Goal: Use online tool/utility: Utilize a website feature to perform a specific function

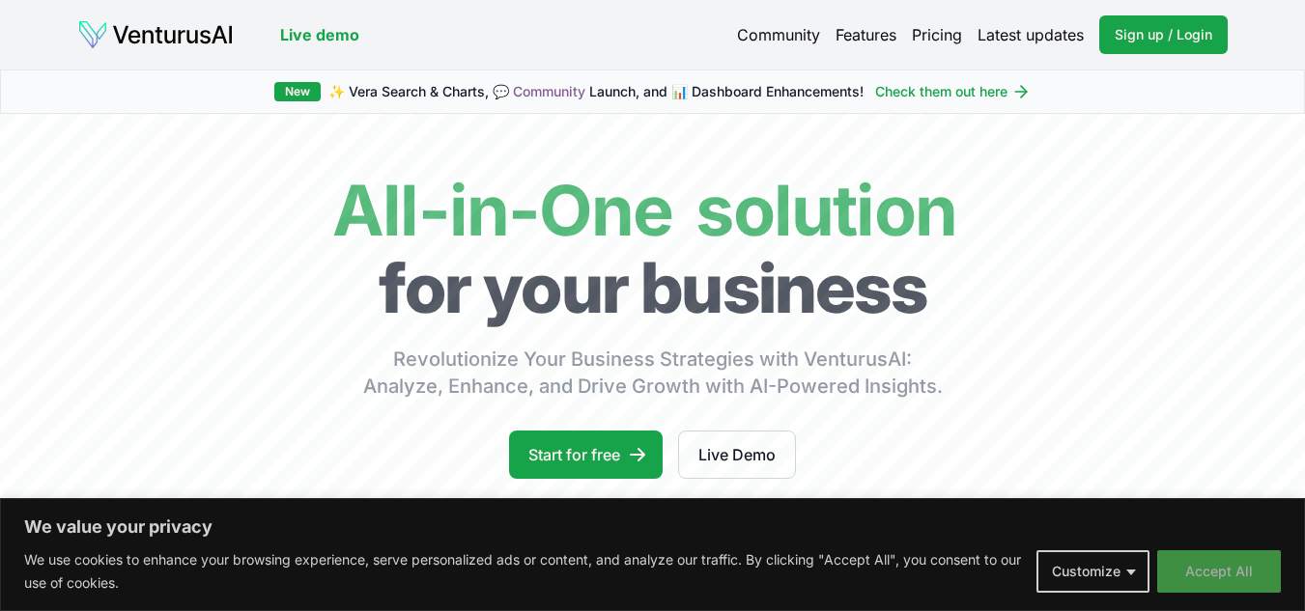
click at [1220, 587] on button "Accept All" at bounding box center [1219, 572] width 124 height 43
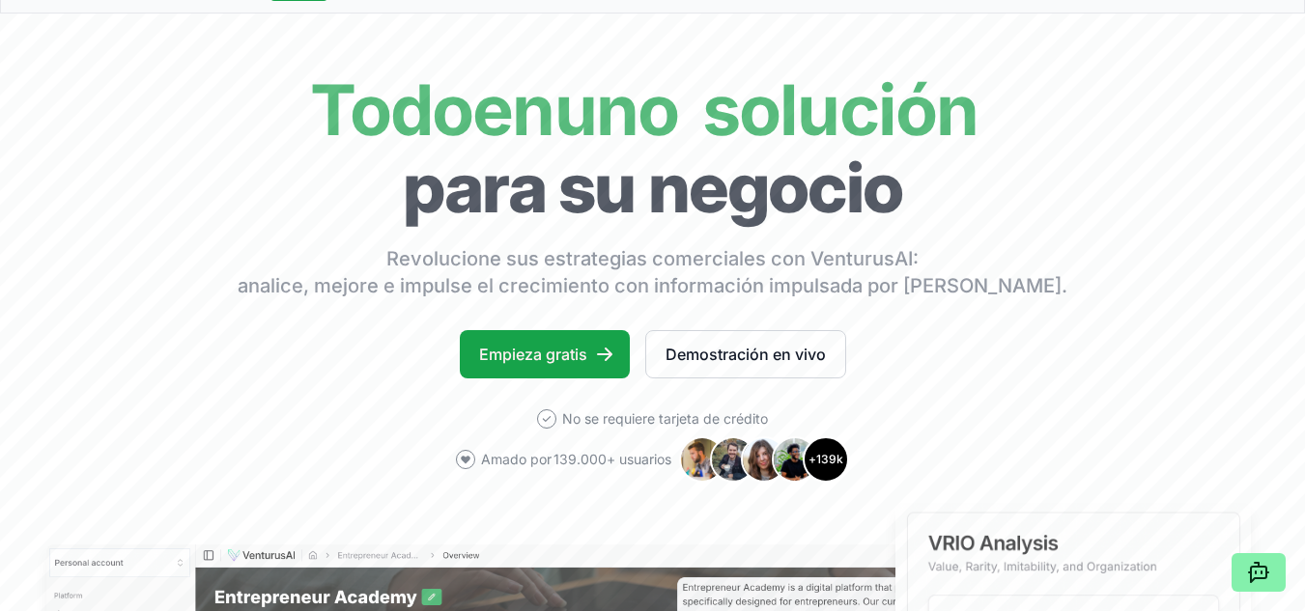
scroll to position [111, 0]
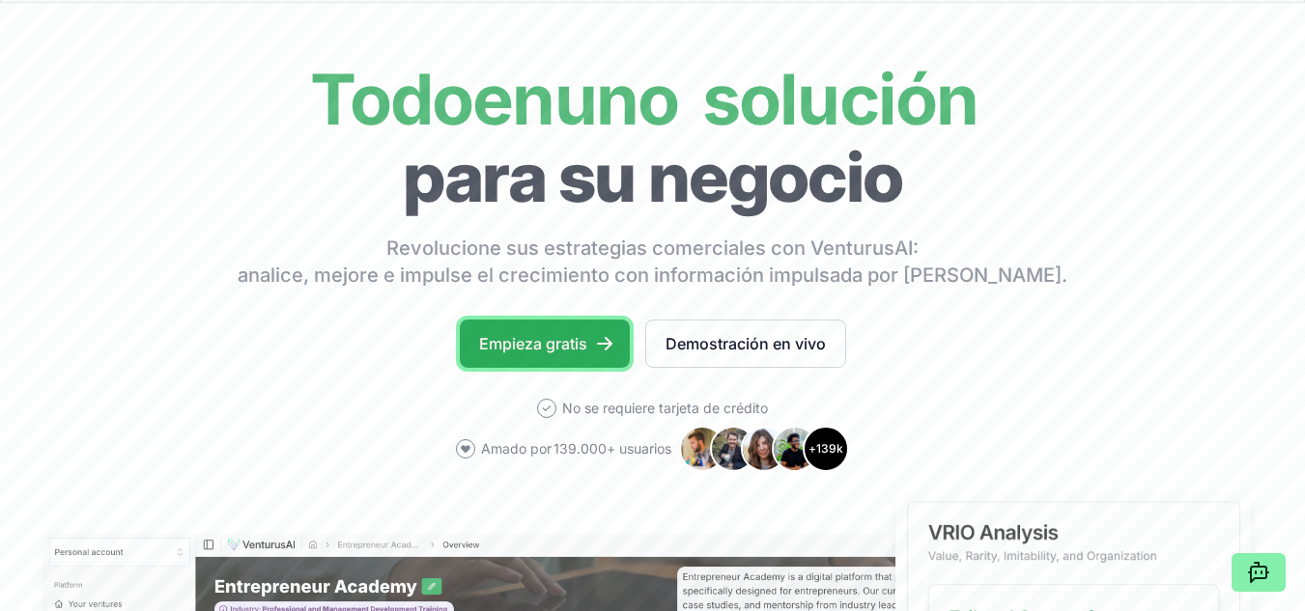
click at [567, 343] on font "Empieza gratis" at bounding box center [533, 343] width 108 height 19
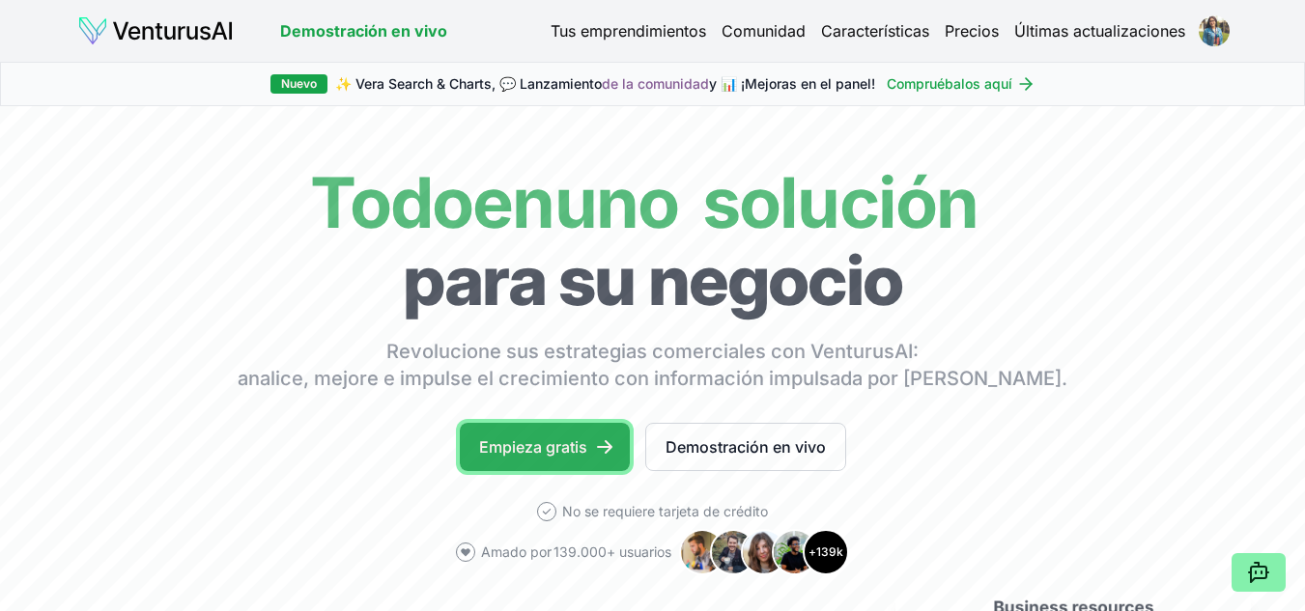
click at [577, 446] on font "Empieza gratis" at bounding box center [533, 447] width 108 height 19
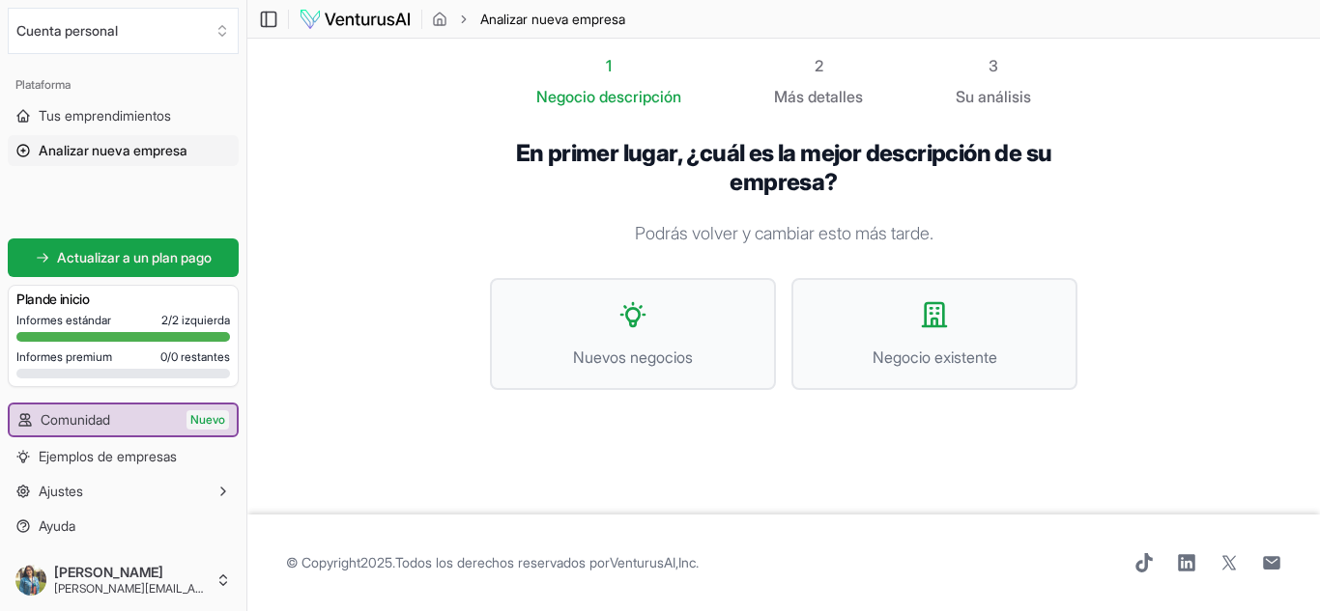
click at [876, 231] on font "Podrás volver y cambiar esto más tarde." at bounding box center [784, 233] width 298 height 20
click at [737, 218] on div "En primer lugar, ¿cuál es la mejor descripción de su empresa? Podrás volver y c…" at bounding box center [783, 280] width 587 height 282
click at [824, 237] on font "Podrás volver y cambiar esto más tarde." at bounding box center [784, 233] width 298 height 20
click at [814, 160] on font "En primer lugar, ¿cuál es la mejor descripción de su empresa?" at bounding box center [784, 167] width 536 height 57
click at [925, 364] on font "Negocio existente" at bounding box center [934, 357] width 125 height 19
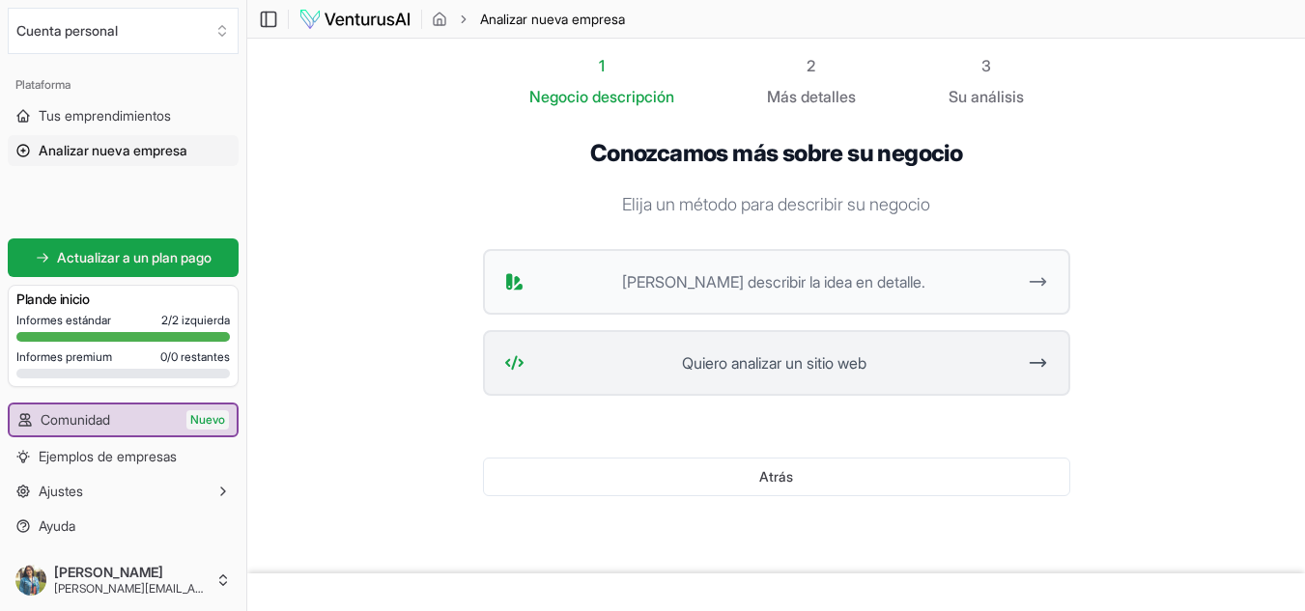
click at [920, 358] on span "Quiero analizar un sitio web" at bounding box center [774, 363] width 484 height 23
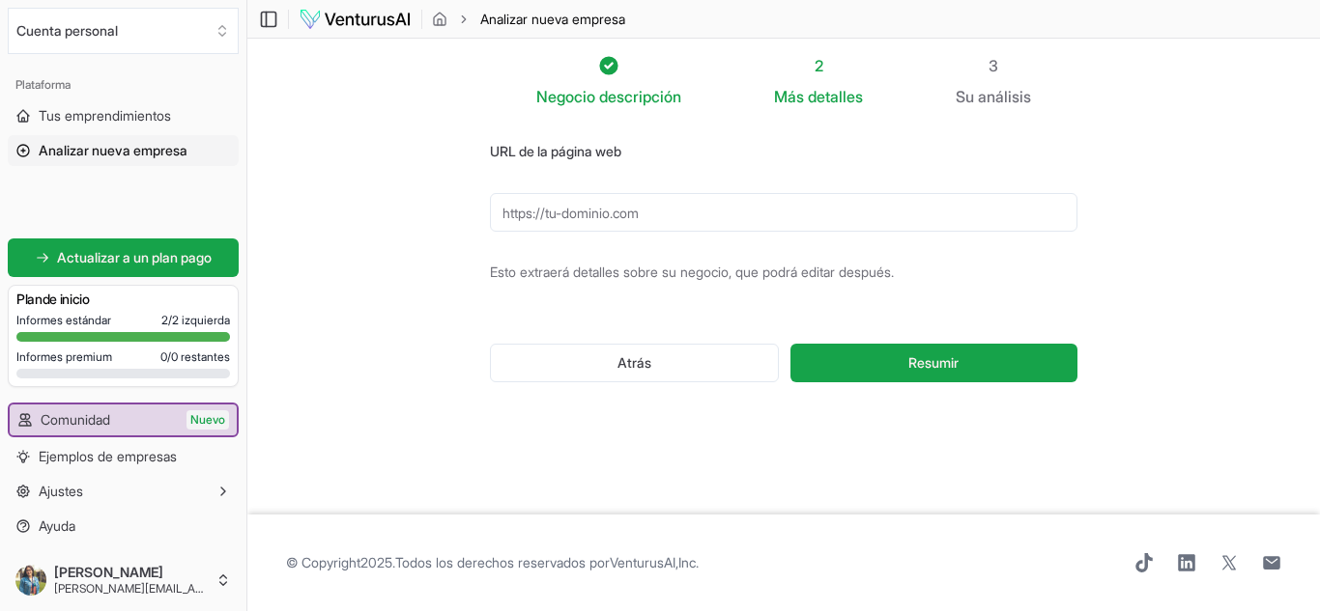
click at [690, 222] on input "URL de la página web" at bounding box center [783, 212] width 587 height 39
paste input "https://www.centralmayorista.cl/store/159__625/large-1280"
type input "https://www.centralmayorista.cl/store/159__625/large-1280"
click at [660, 289] on form "URL de la página web https://www.centralmayorista.cl/store/159__625/large-1280 …" at bounding box center [783, 276] width 587 height 274
click at [451, 18] on ol "Analizar nueva empresa" at bounding box center [528, 19] width 193 height 19
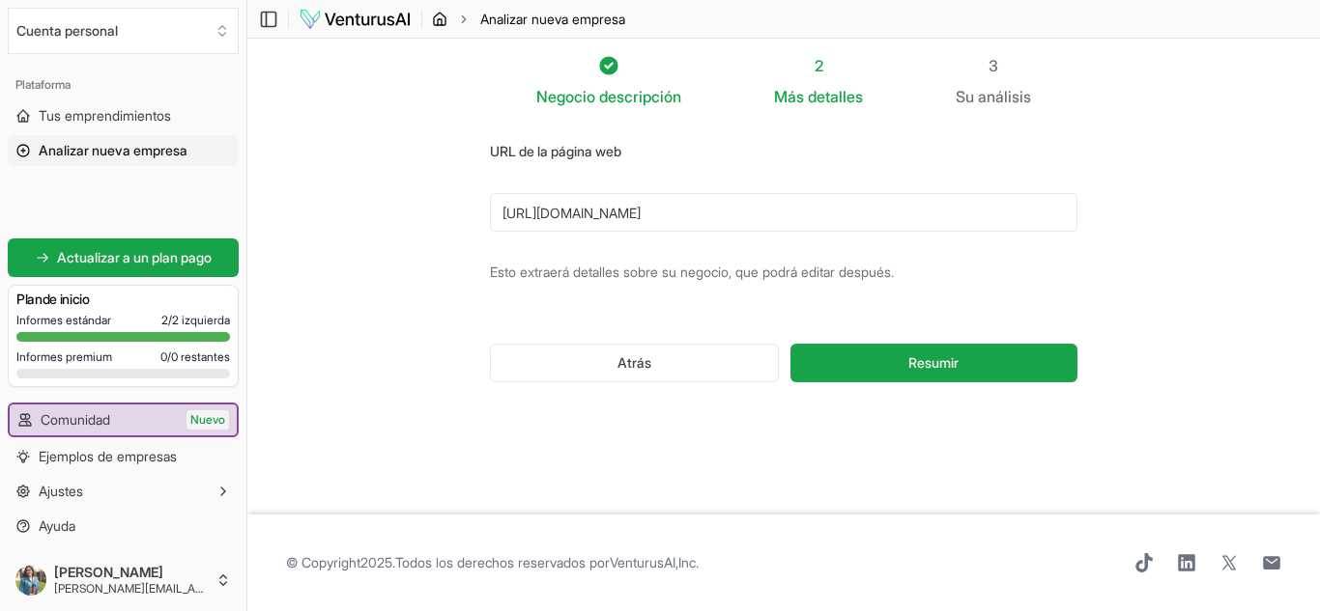
click at [441, 19] on icon "migaja de pan" at bounding box center [440, 22] width 4 height 6
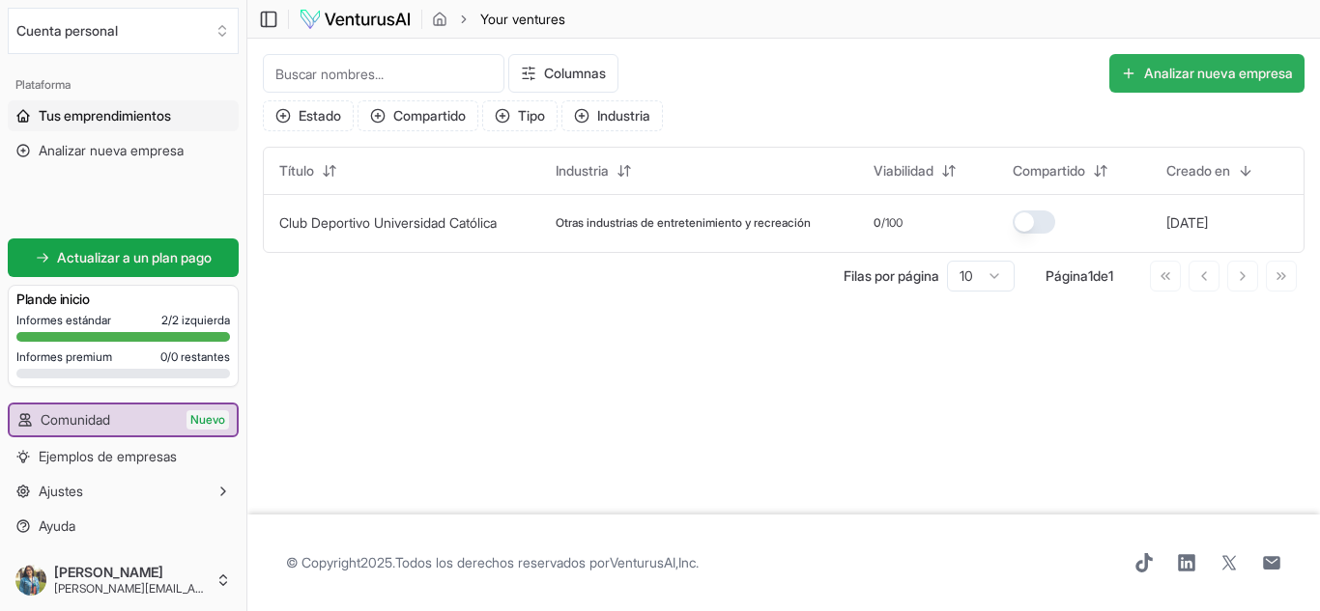
click at [1189, 76] on font "Analizar nueva empresa" at bounding box center [1218, 73] width 149 height 16
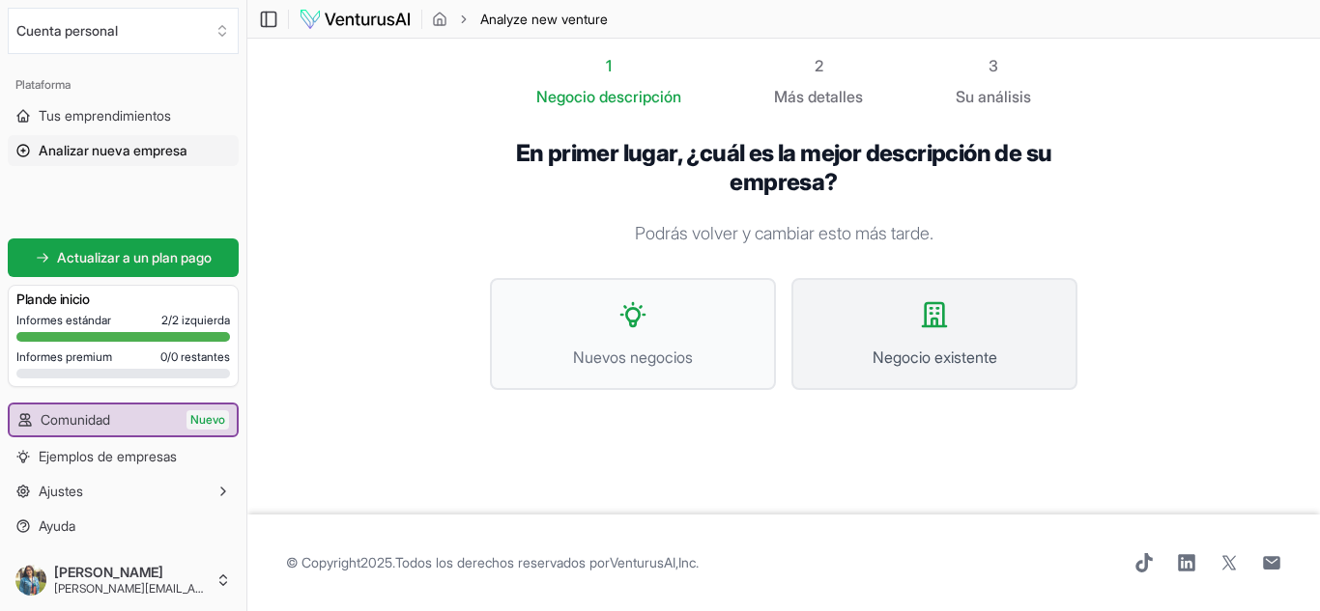
click at [925, 346] on span "Negocio existente" at bounding box center [933, 357] width 243 height 23
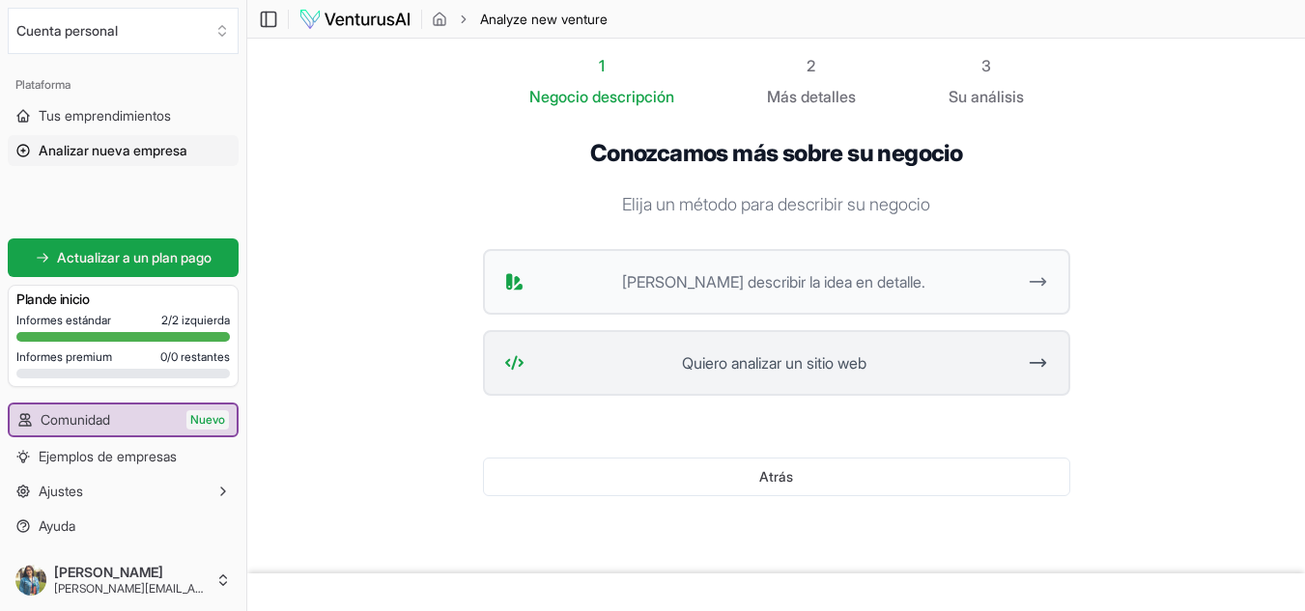
click at [813, 363] on font "Quiero analizar un sitio web" at bounding box center [774, 363] width 185 height 19
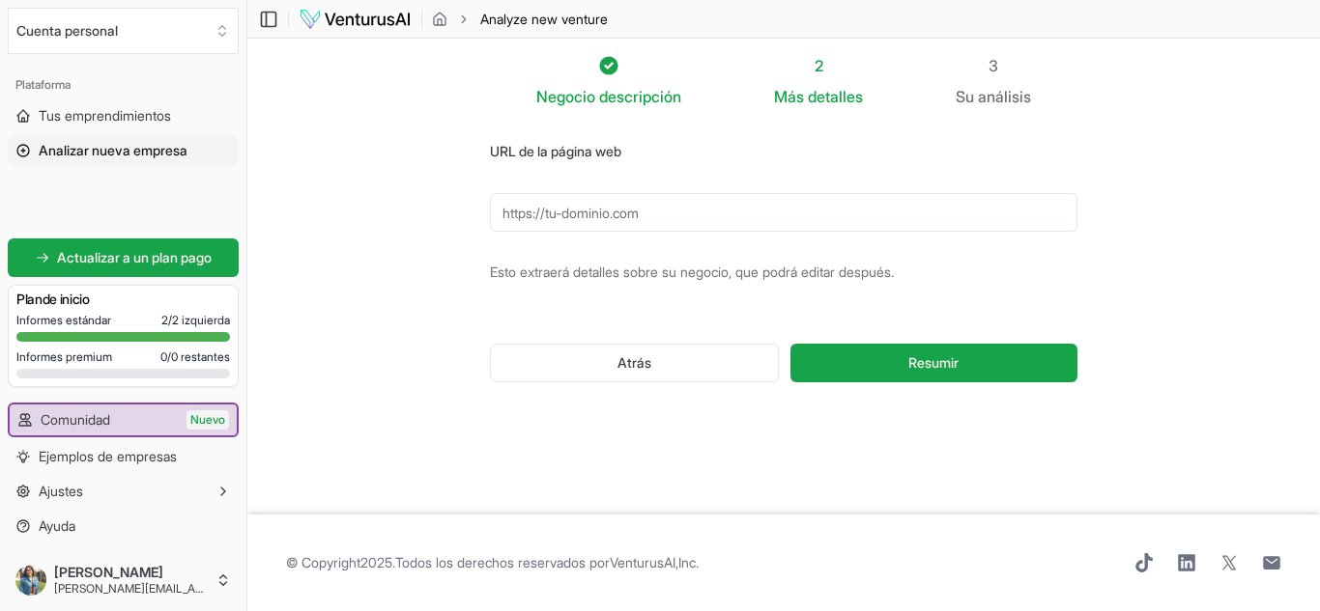
click at [670, 222] on input "URL de la página web" at bounding box center [783, 212] width 587 height 39
paste input "https://www.centralmayorista.cl/store/159__625/large-1280"
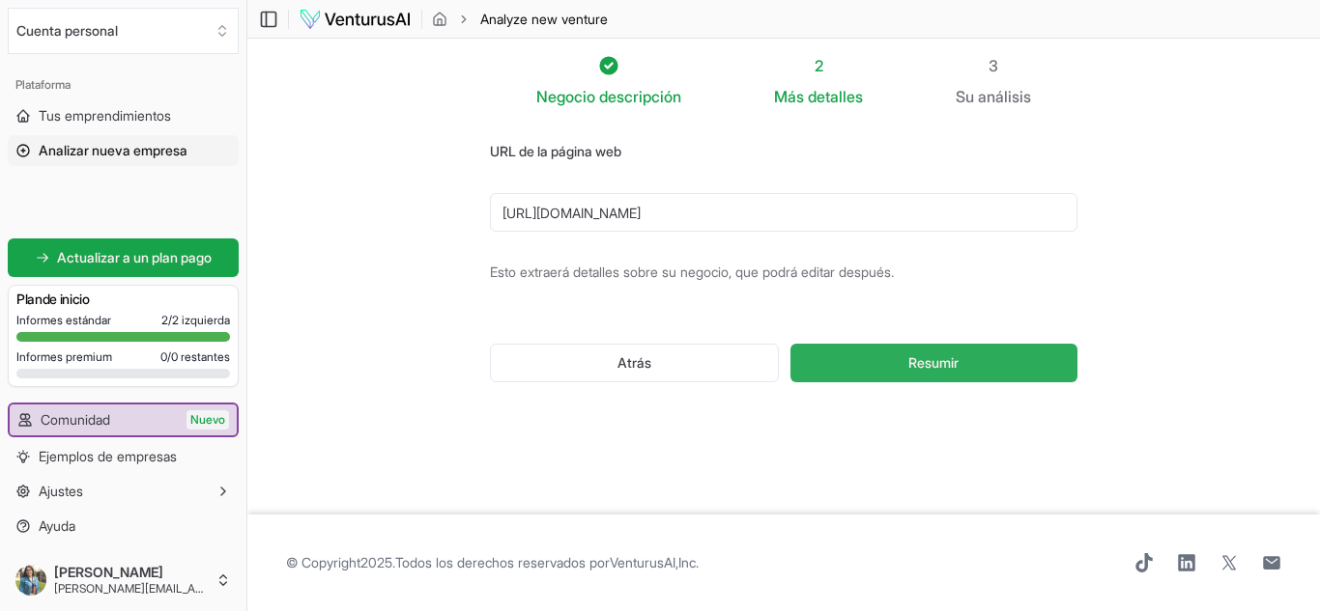
type input "https://www.centralmayorista.cl/store/159__625/large-1280"
click at [925, 373] on button "Resumir" at bounding box center [933, 363] width 287 height 39
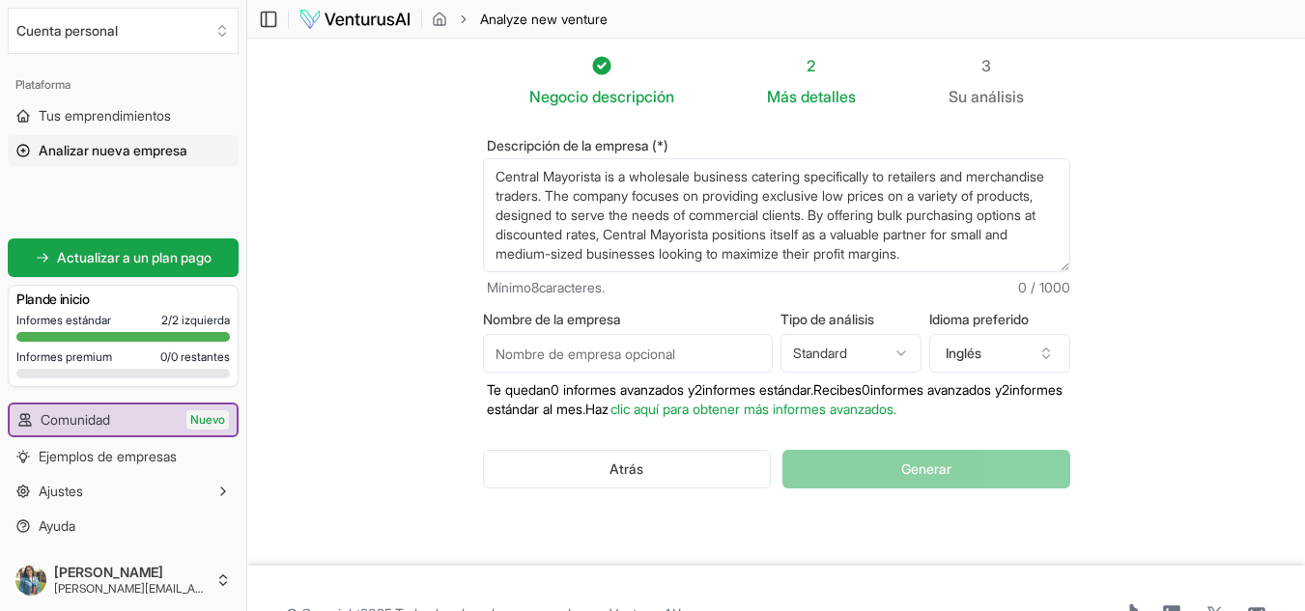
scroll to position [19, 0]
click at [1027, 358] on button "Inglés" at bounding box center [999, 353] width 141 height 39
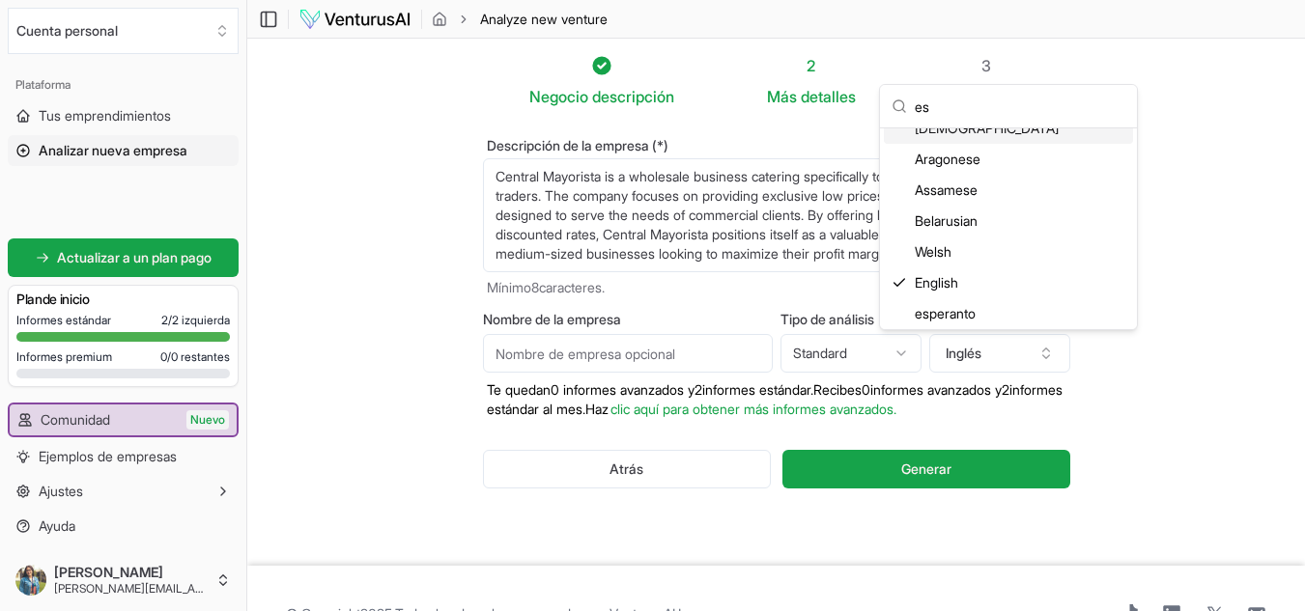
type input "e"
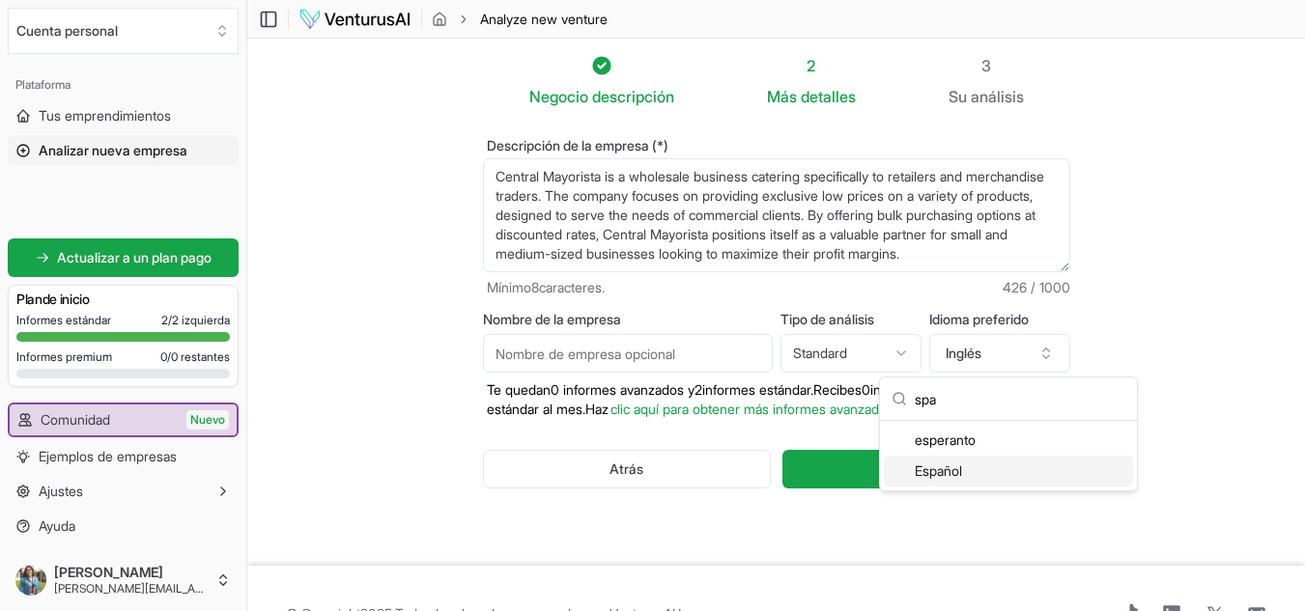
type input "spa"
click at [967, 469] on div "Español" at bounding box center [1008, 471] width 249 height 31
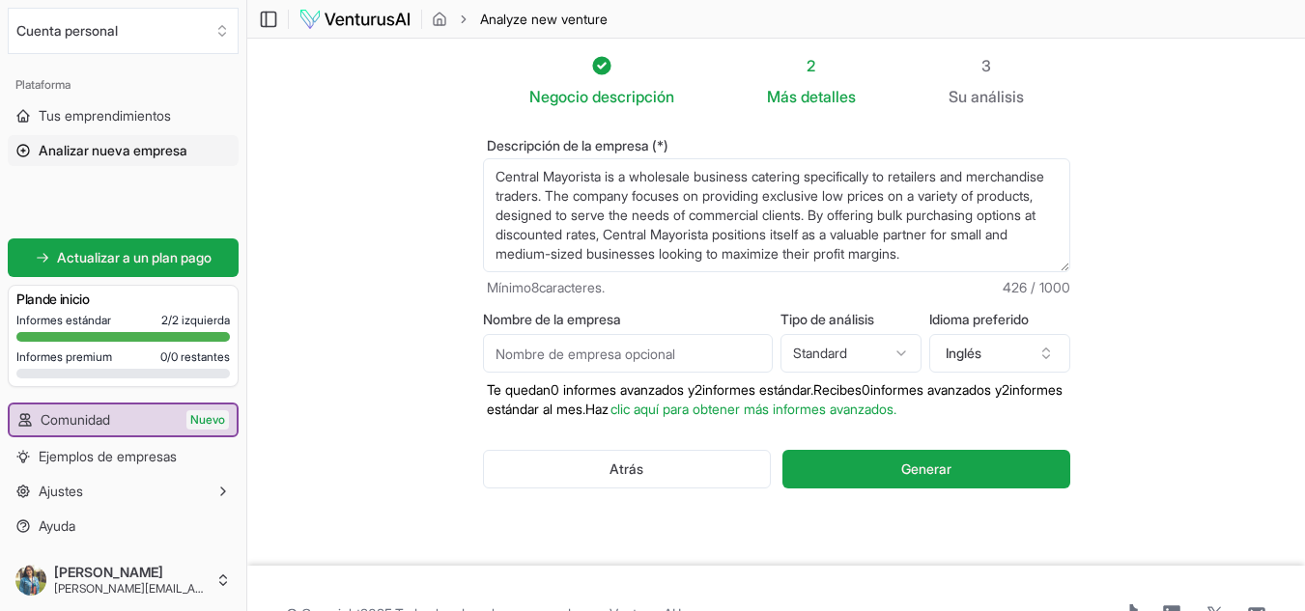
click at [695, 346] on input "Nombre de la empresa" at bounding box center [628, 353] width 290 height 39
type input "Central mayorista"
drag, startPoint x: 603, startPoint y: 259, endPoint x: 496, endPoint y: 161, distance: 145.0
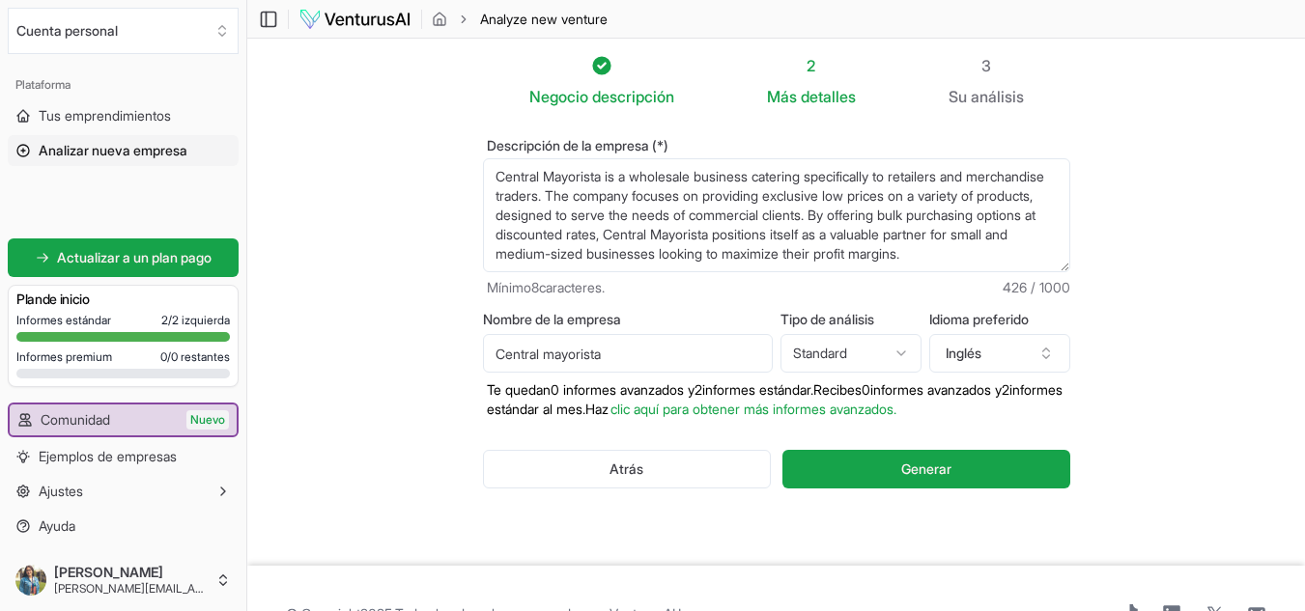
click at [496, 161] on textarea "Central Mayorista is a wholesale business catering specifically to retailers an…" at bounding box center [776, 215] width 587 height 114
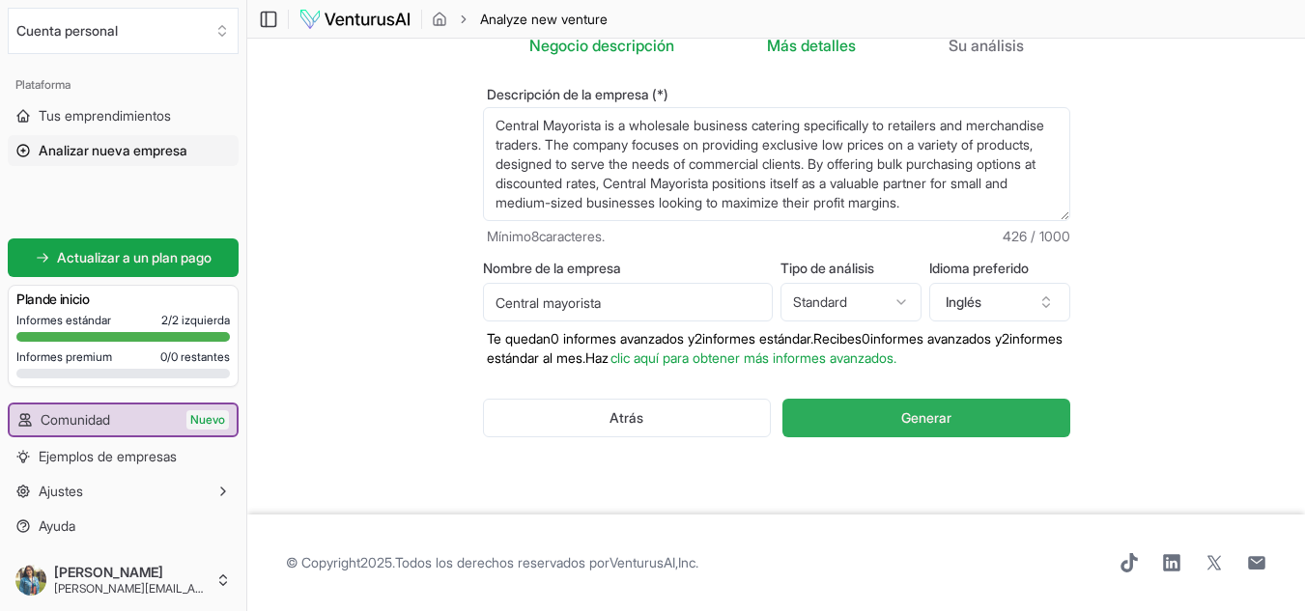
click at [994, 422] on button "Generar" at bounding box center [925, 418] width 287 height 39
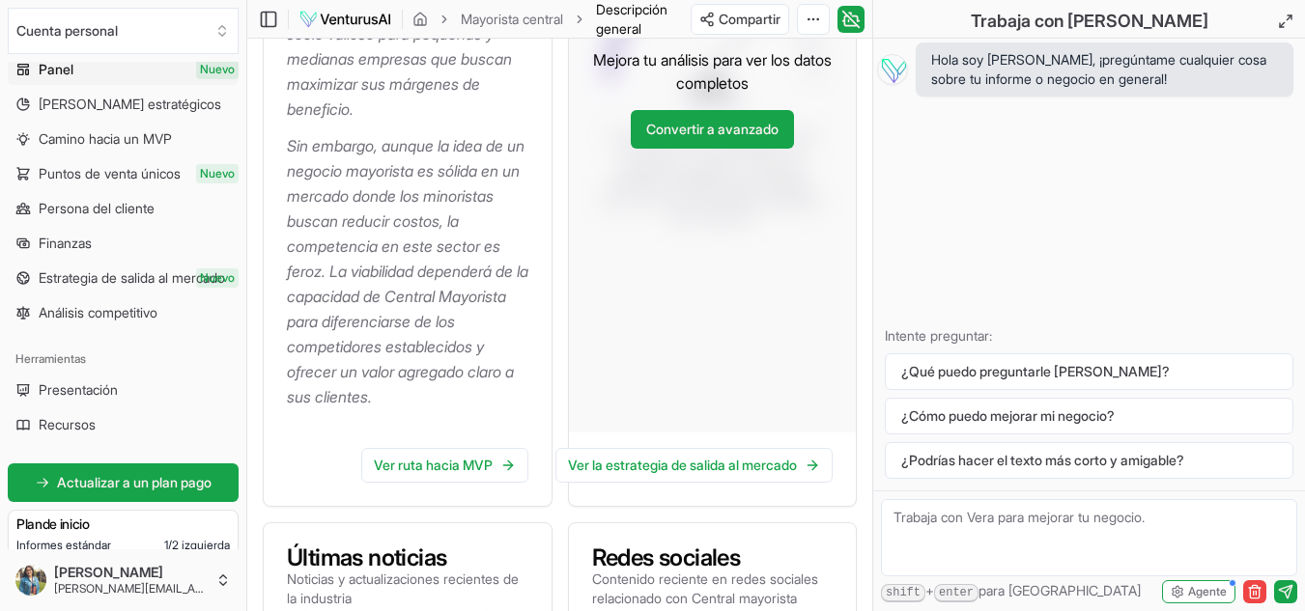
scroll to position [709, 0]
click at [96, 109] on font "Marcos estratégicos" at bounding box center [130, 104] width 183 height 16
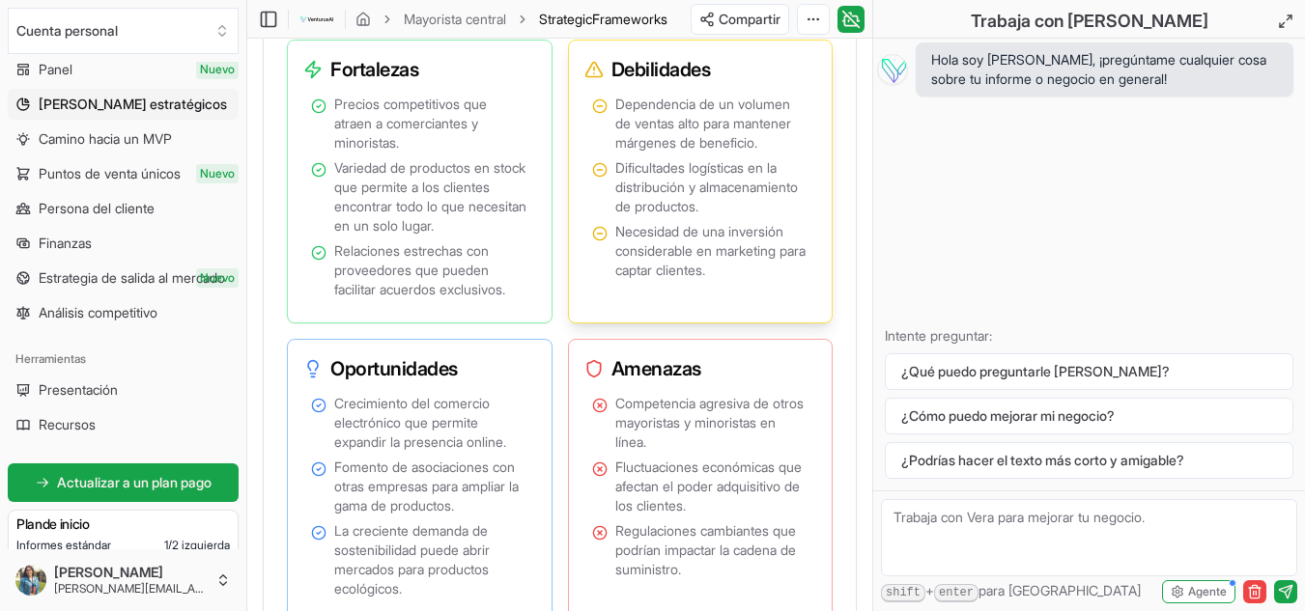
scroll to position [1873, 0]
